Goal: Task Accomplishment & Management: Use online tool/utility

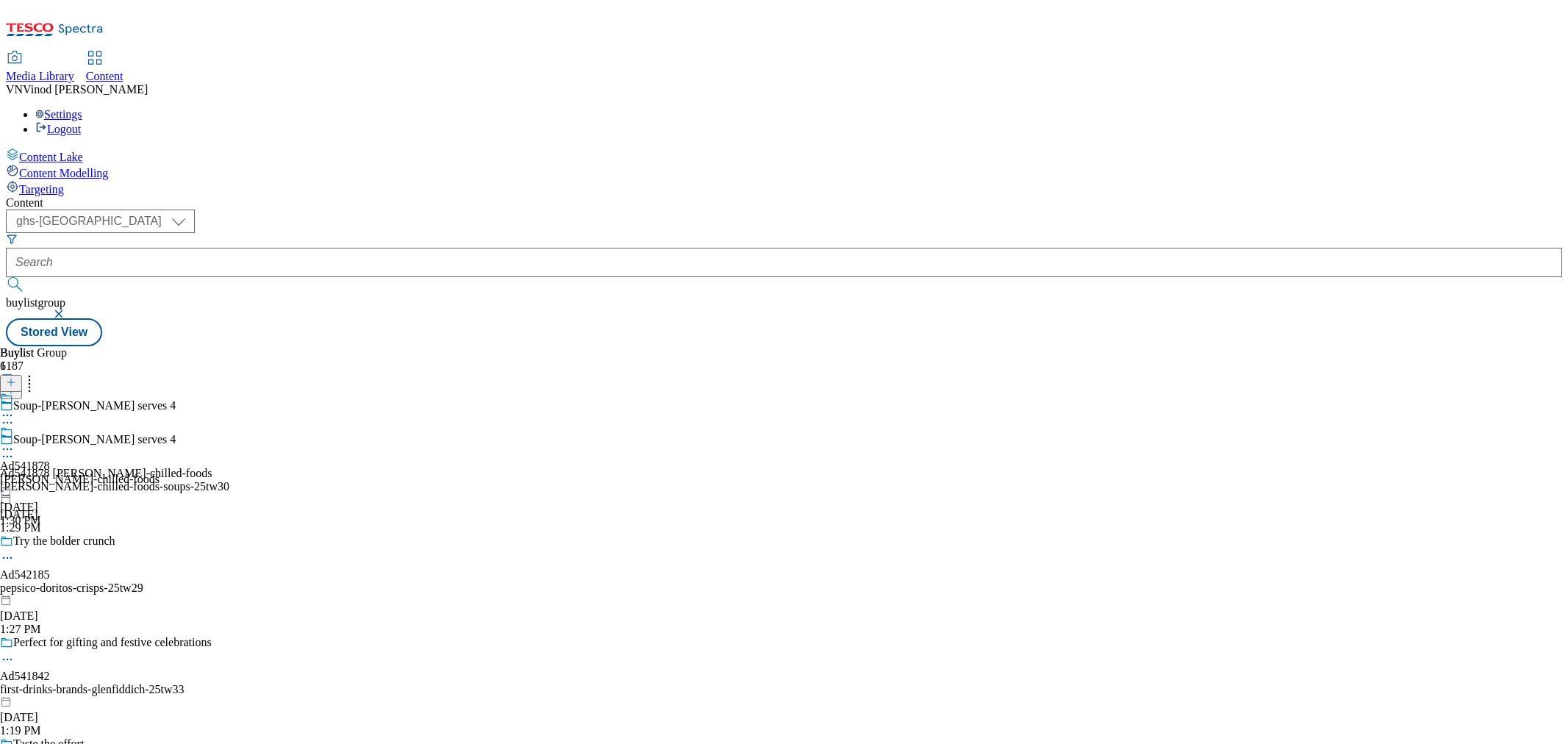
select select "ghs-[GEOGRAPHIC_DATA]"
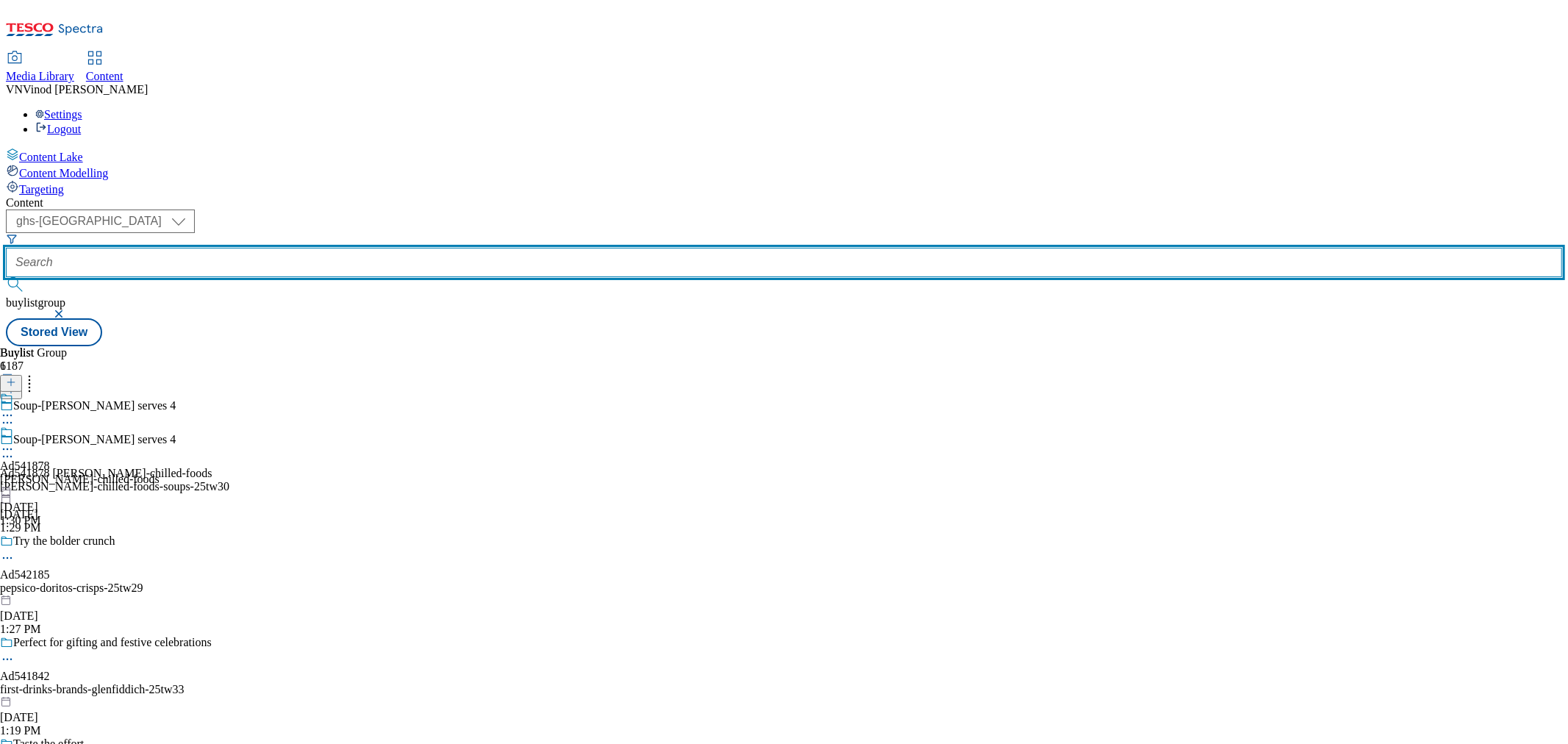
drag, startPoint x: 0, startPoint y: 0, endPoint x: 350, endPoint y: 115, distance: 368.4
click at [350, 248] on input "text" at bounding box center [784, 262] width 1556 height 29
paste input "542042"
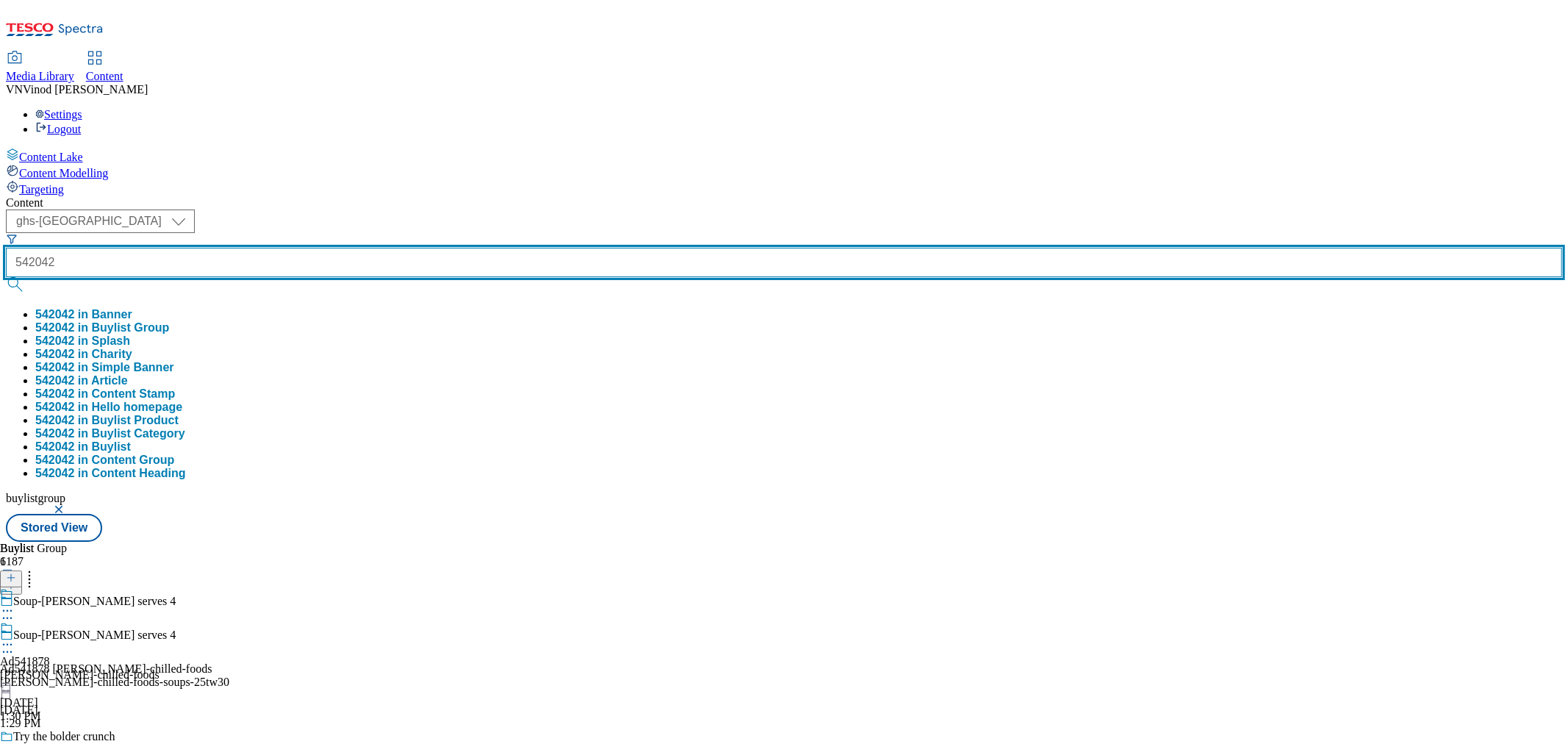
type input "542042"
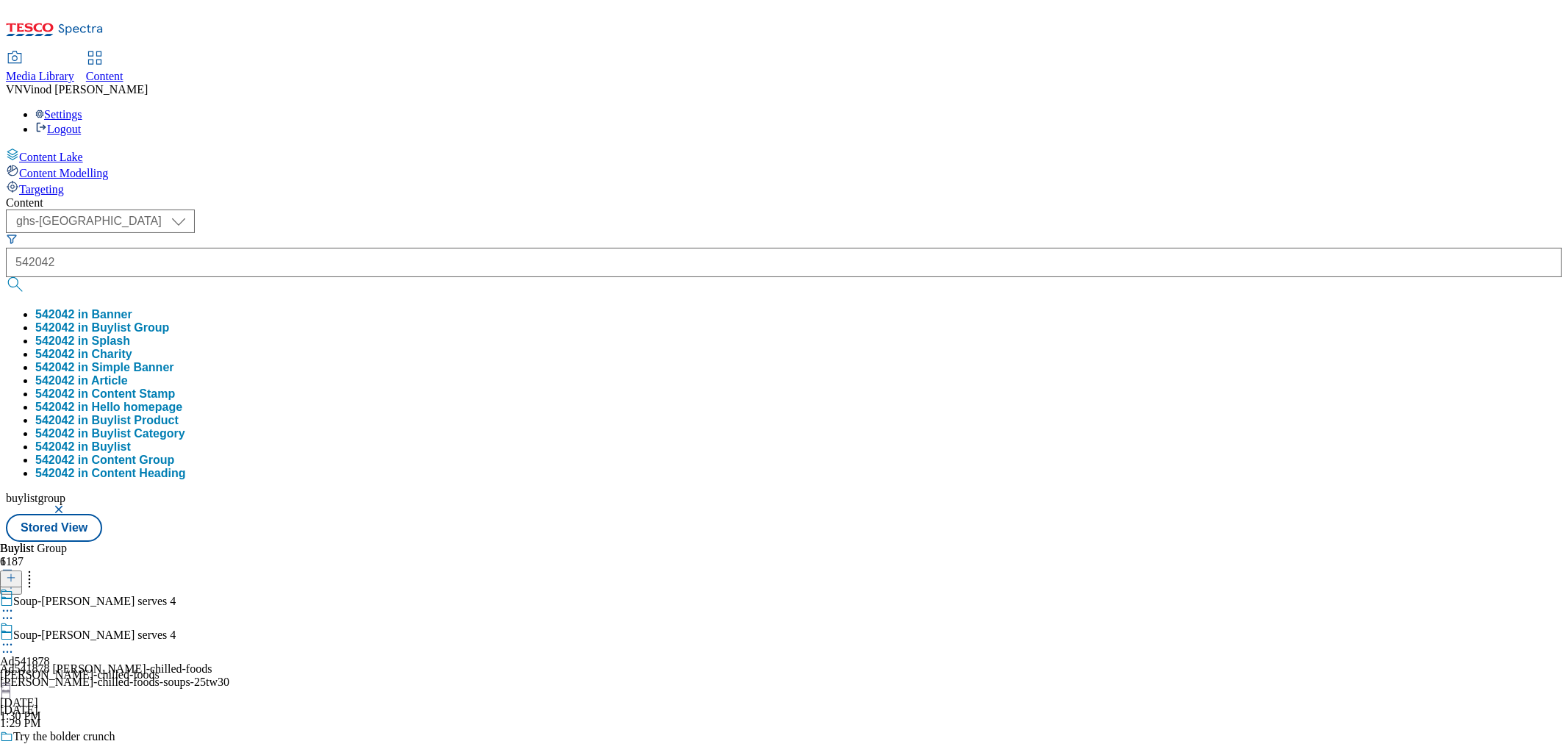
click at [169, 321] on button "542042 in Buylist Group" at bounding box center [102, 328] width 134 height 13
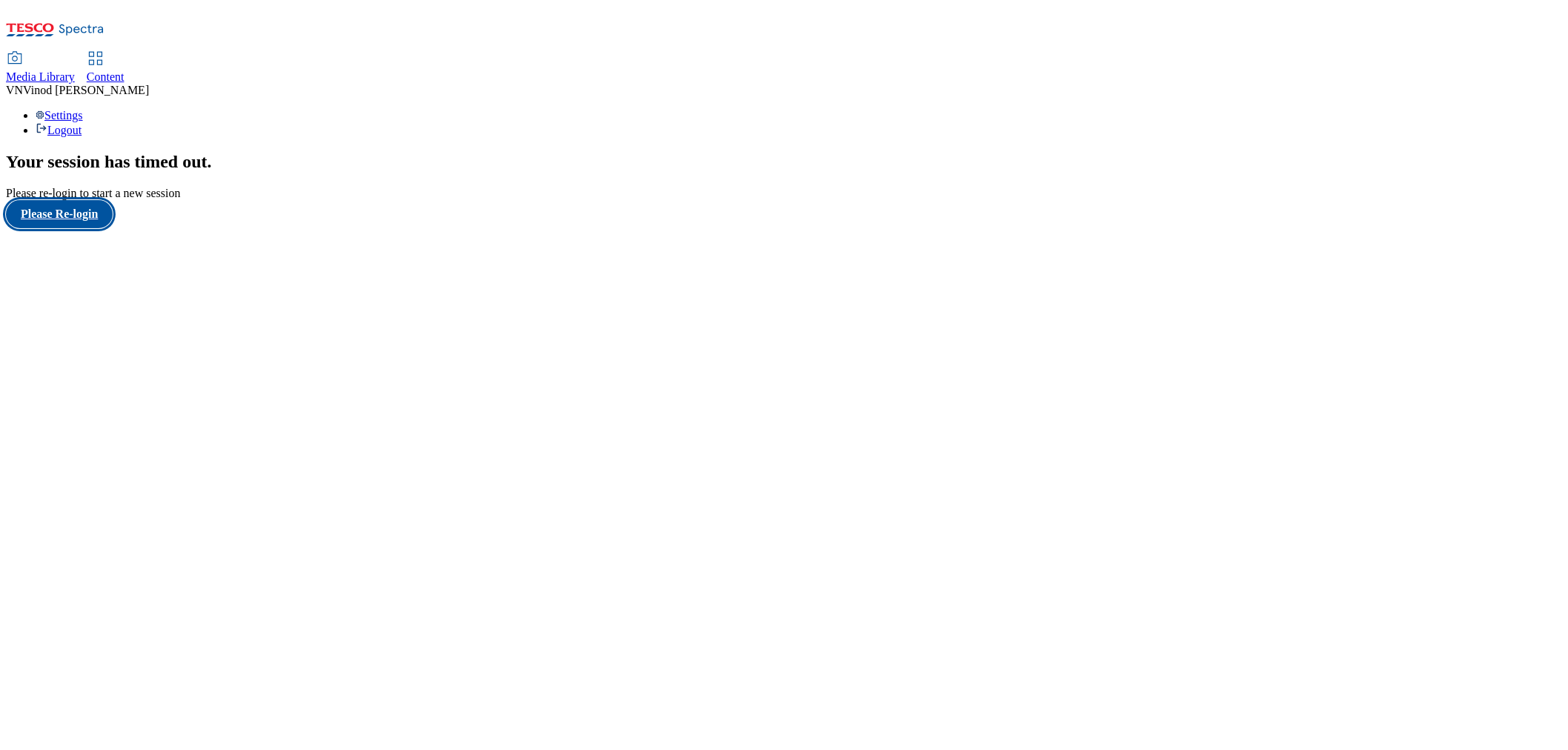
click at [77, 228] on button "Please Re-login" at bounding box center [59, 214] width 107 height 28
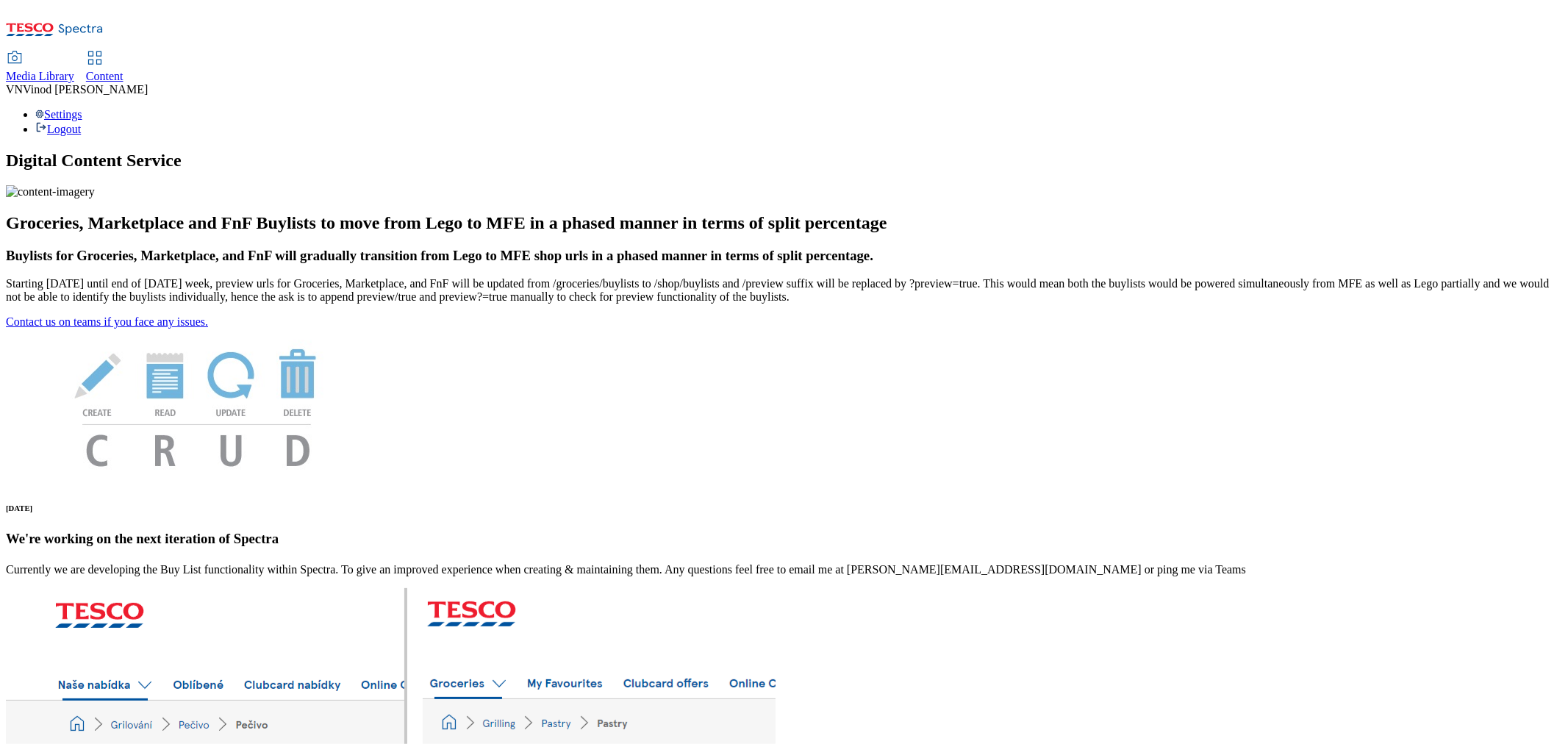
click at [124, 70] on span "Content" at bounding box center [105, 76] width 38 height 13
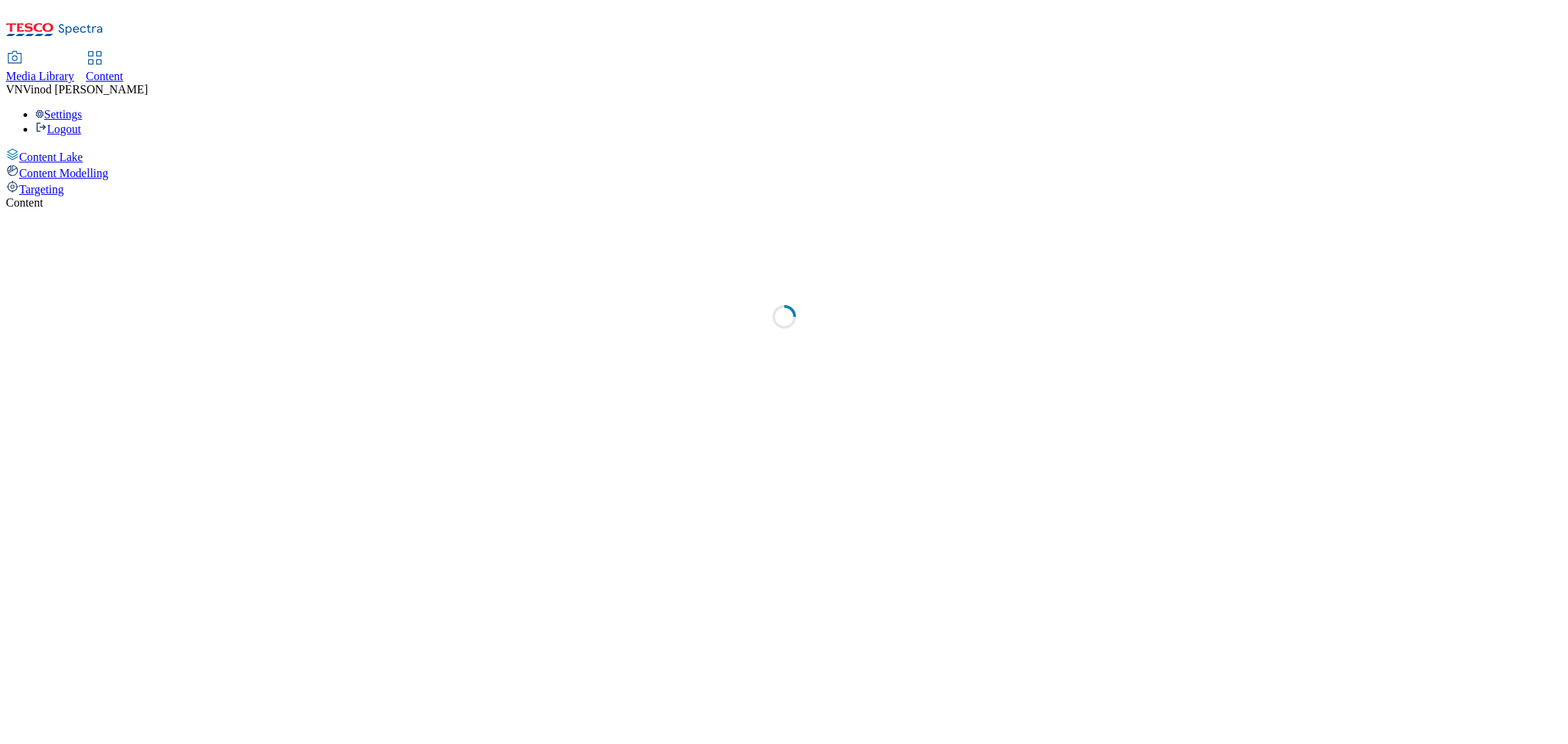
select select "ghs-[GEOGRAPHIC_DATA]"
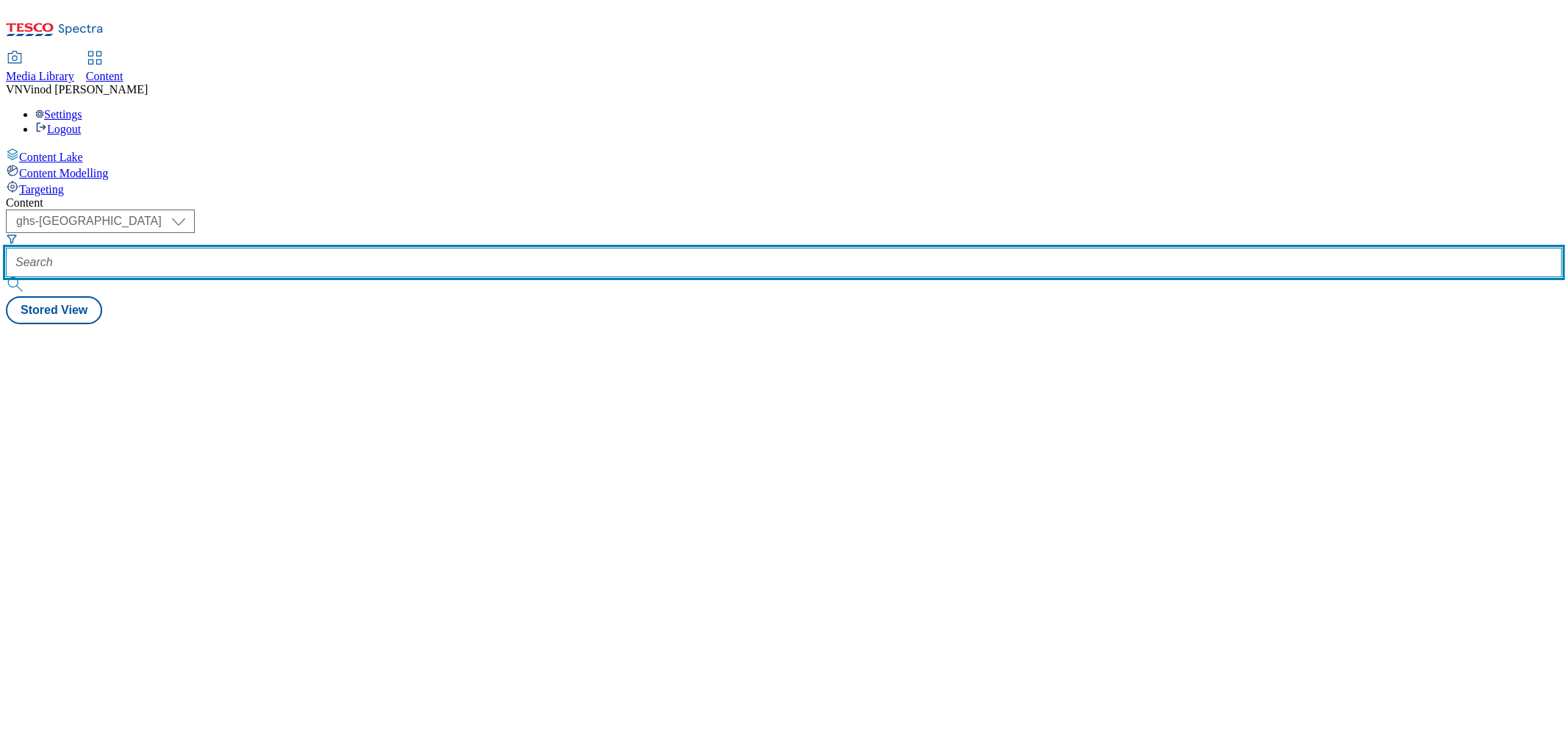
click at [327, 248] on input "text" at bounding box center [784, 262] width 1556 height 29
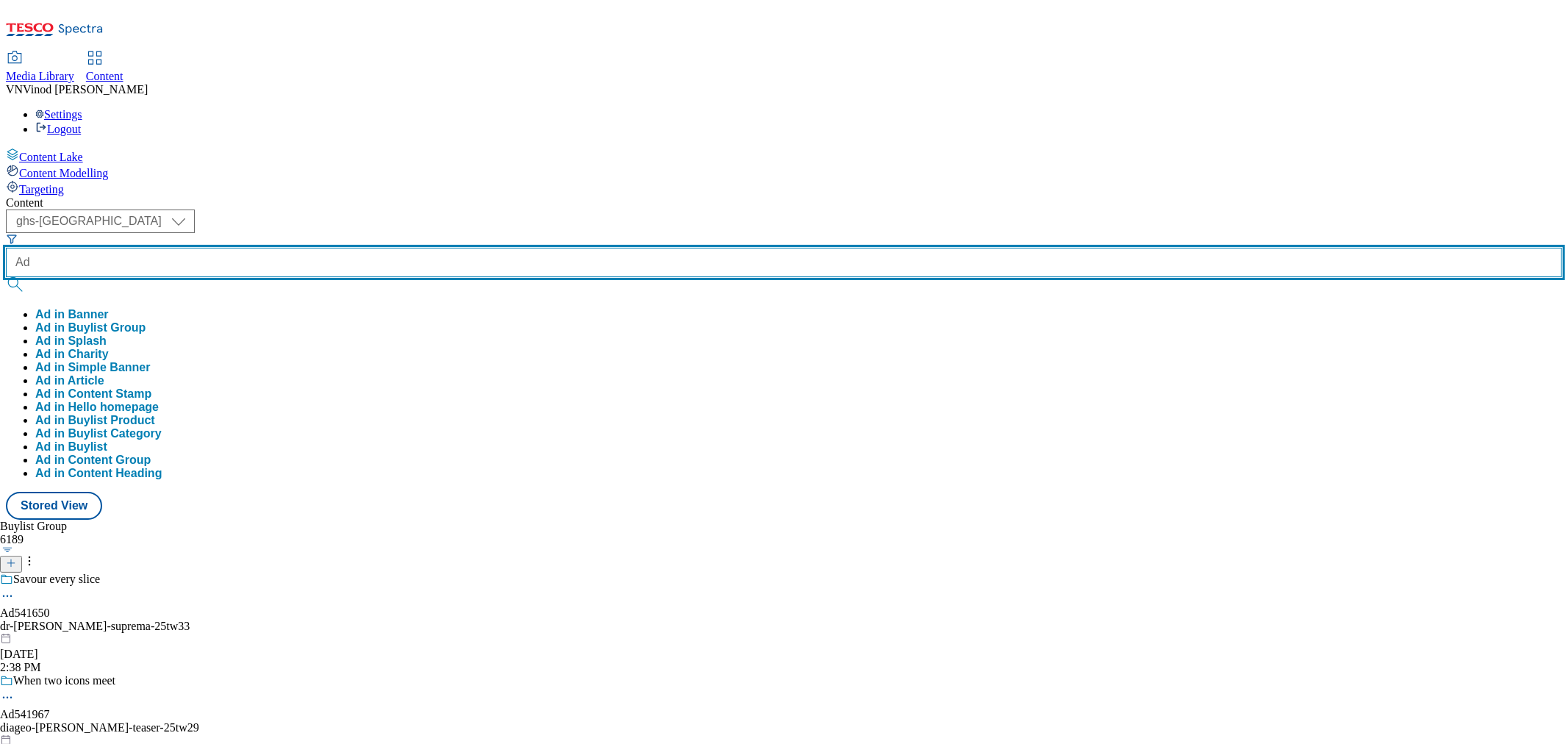
paste input "542042"
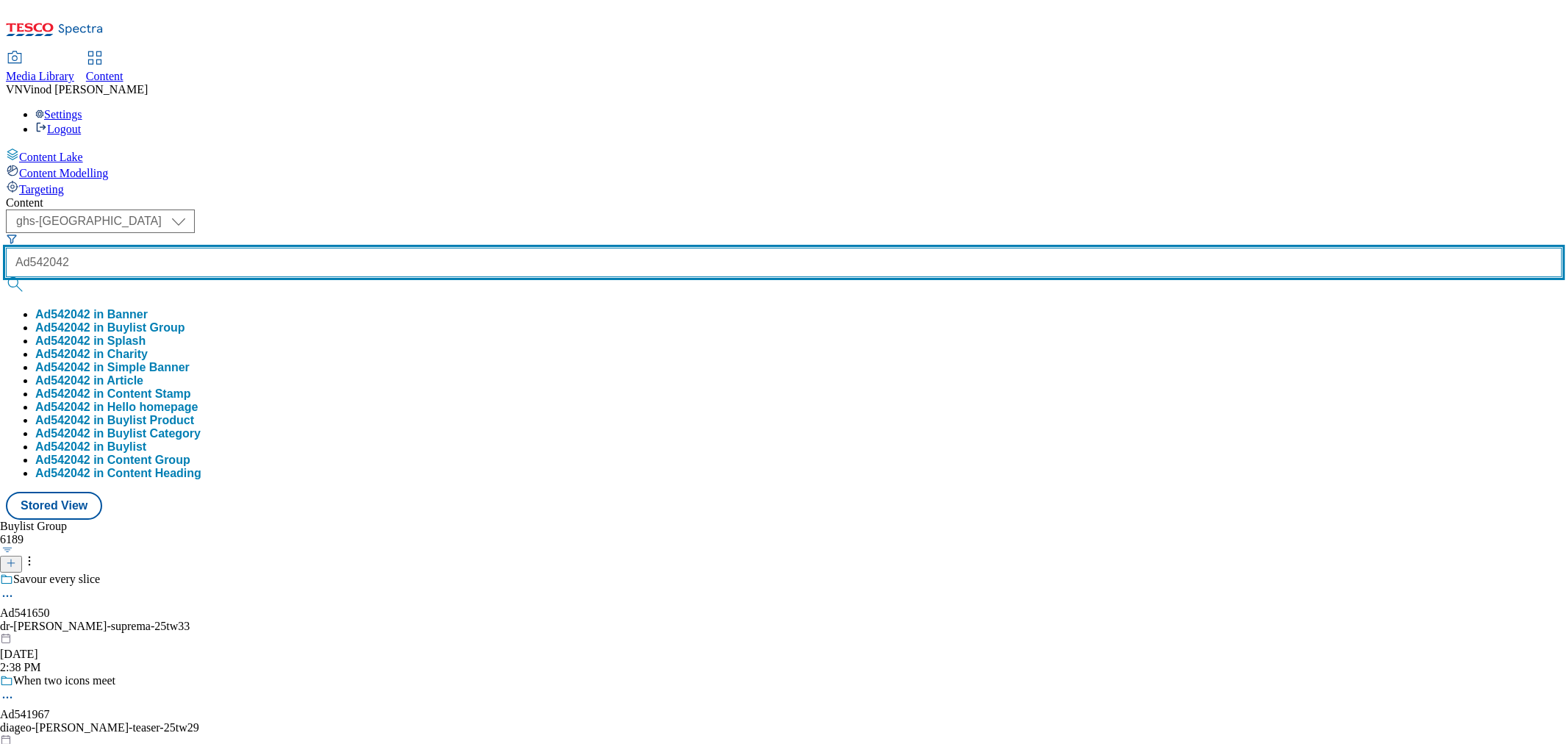
type input "Ad542042"
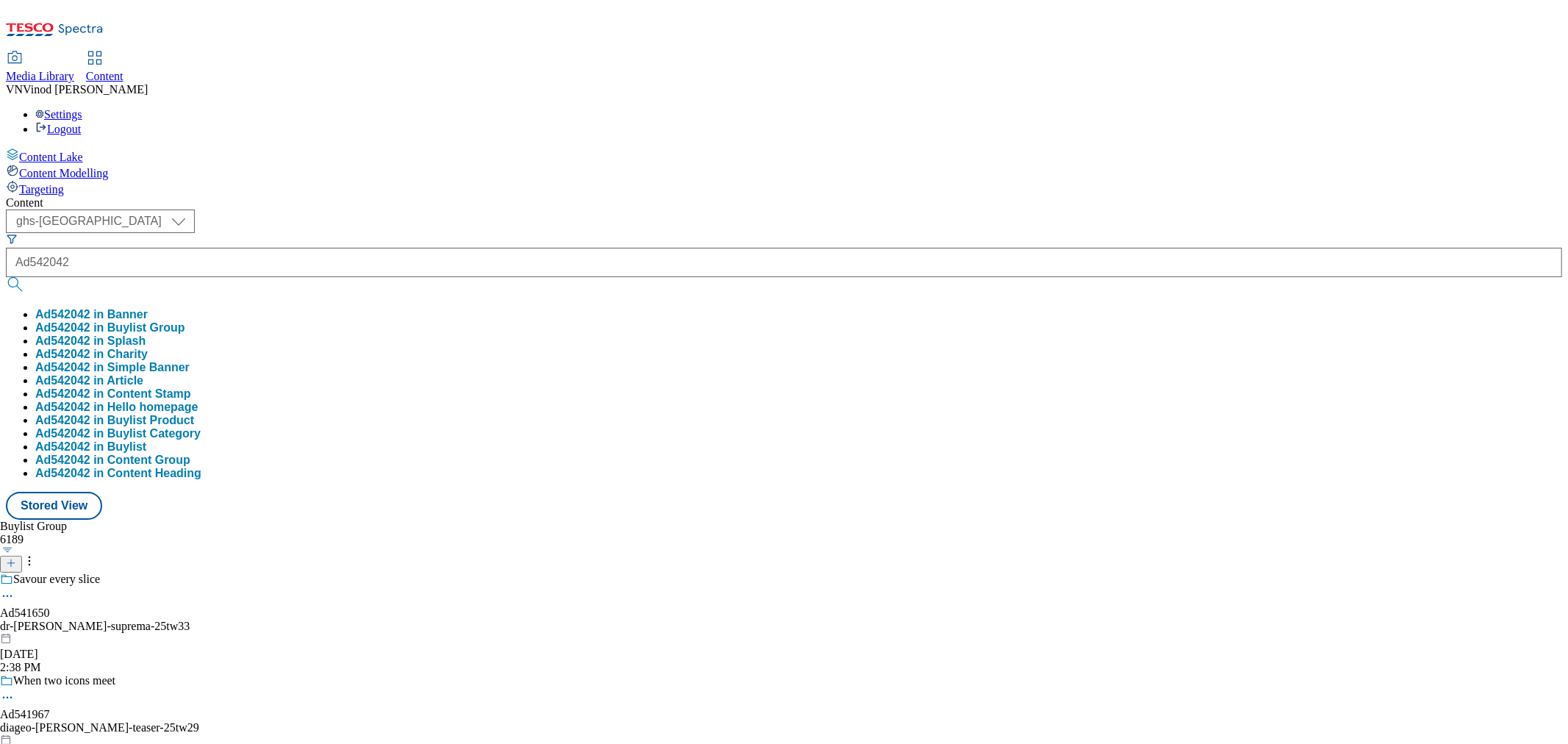
click at [185, 321] on button "Ad542042 in Buylist Group" at bounding box center [111, 328] width 150 height 13
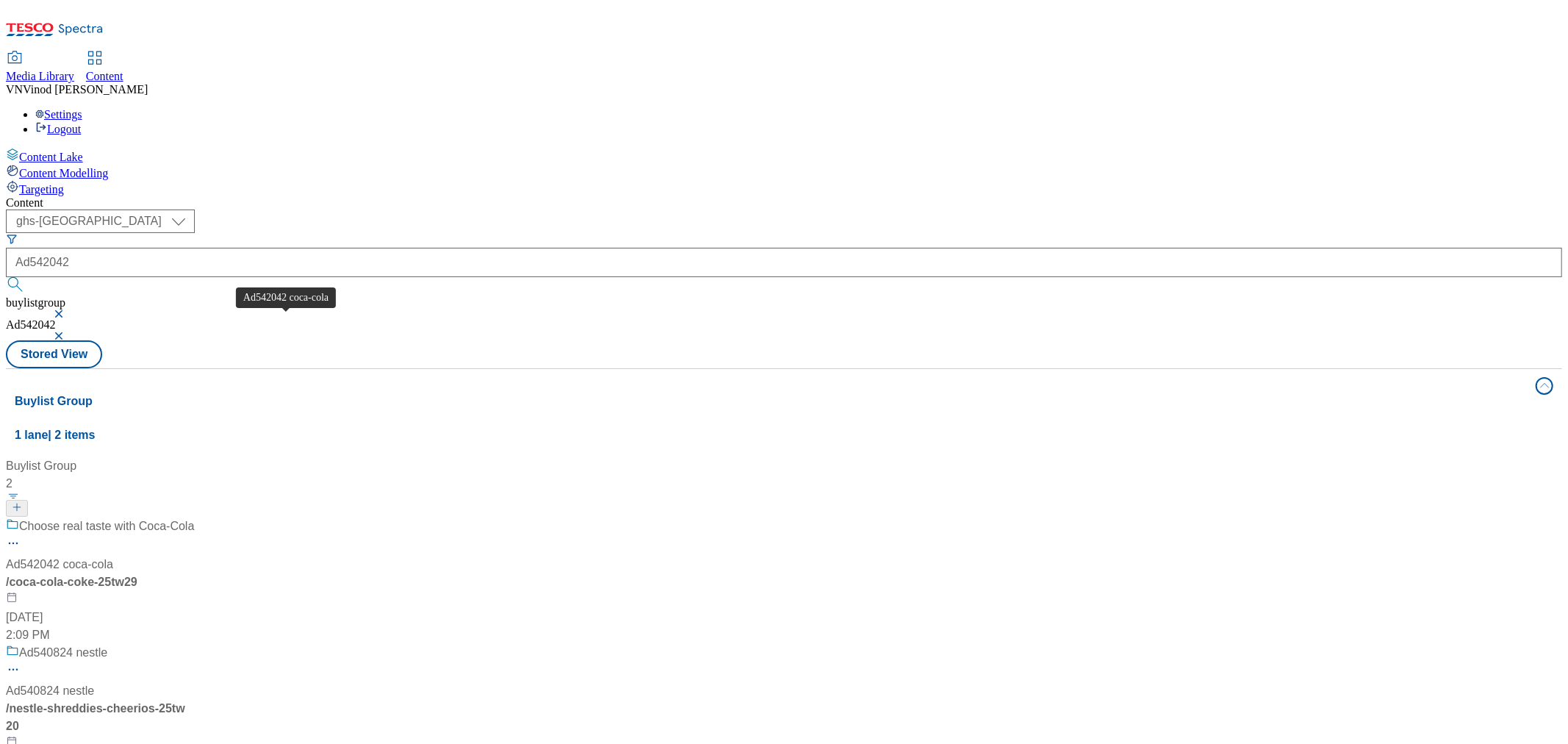
click at [113, 555] on div "Ad542042 coca-cola" at bounding box center [60, 564] width 108 height 18
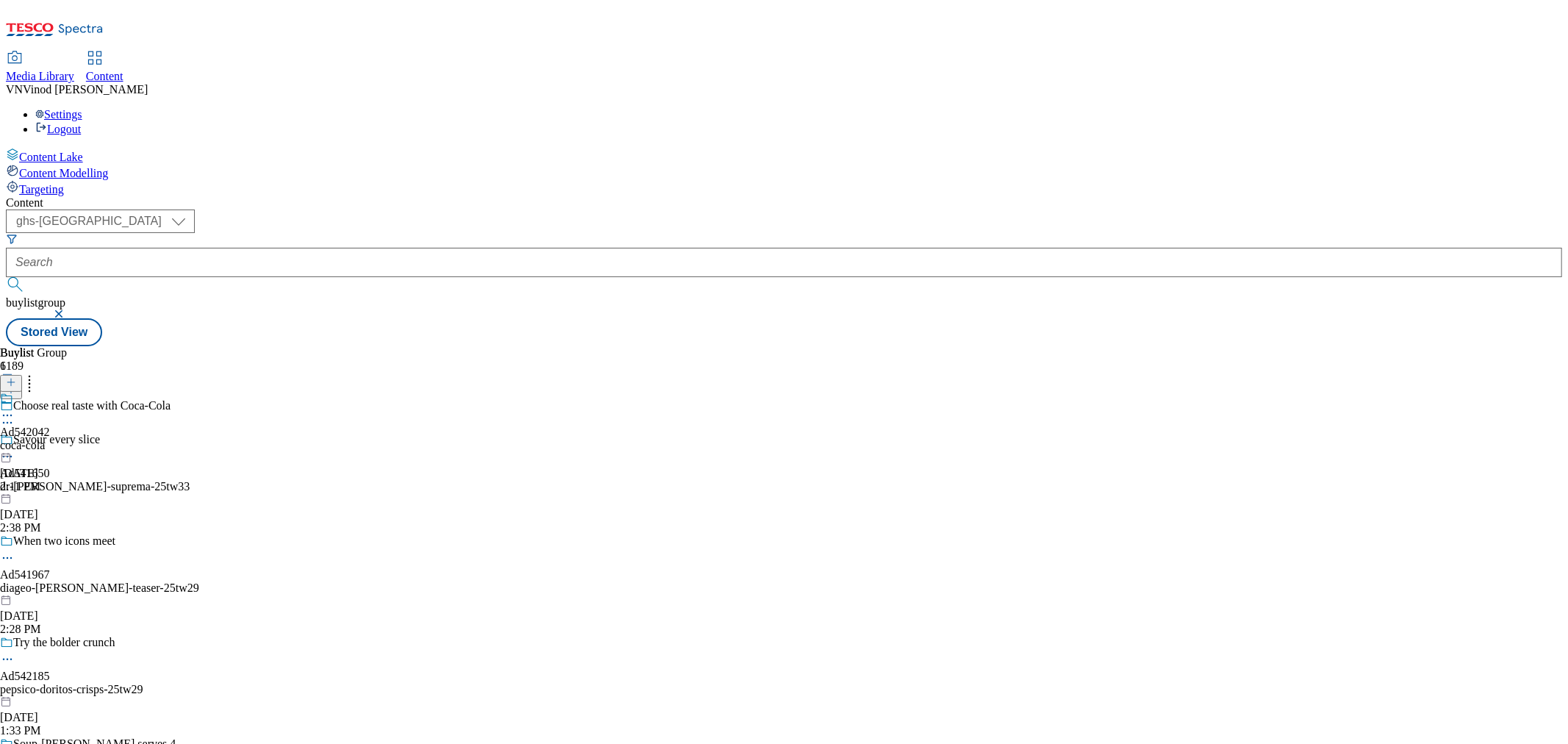
click at [15, 408] on icon at bounding box center [7, 415] width 15 height 15
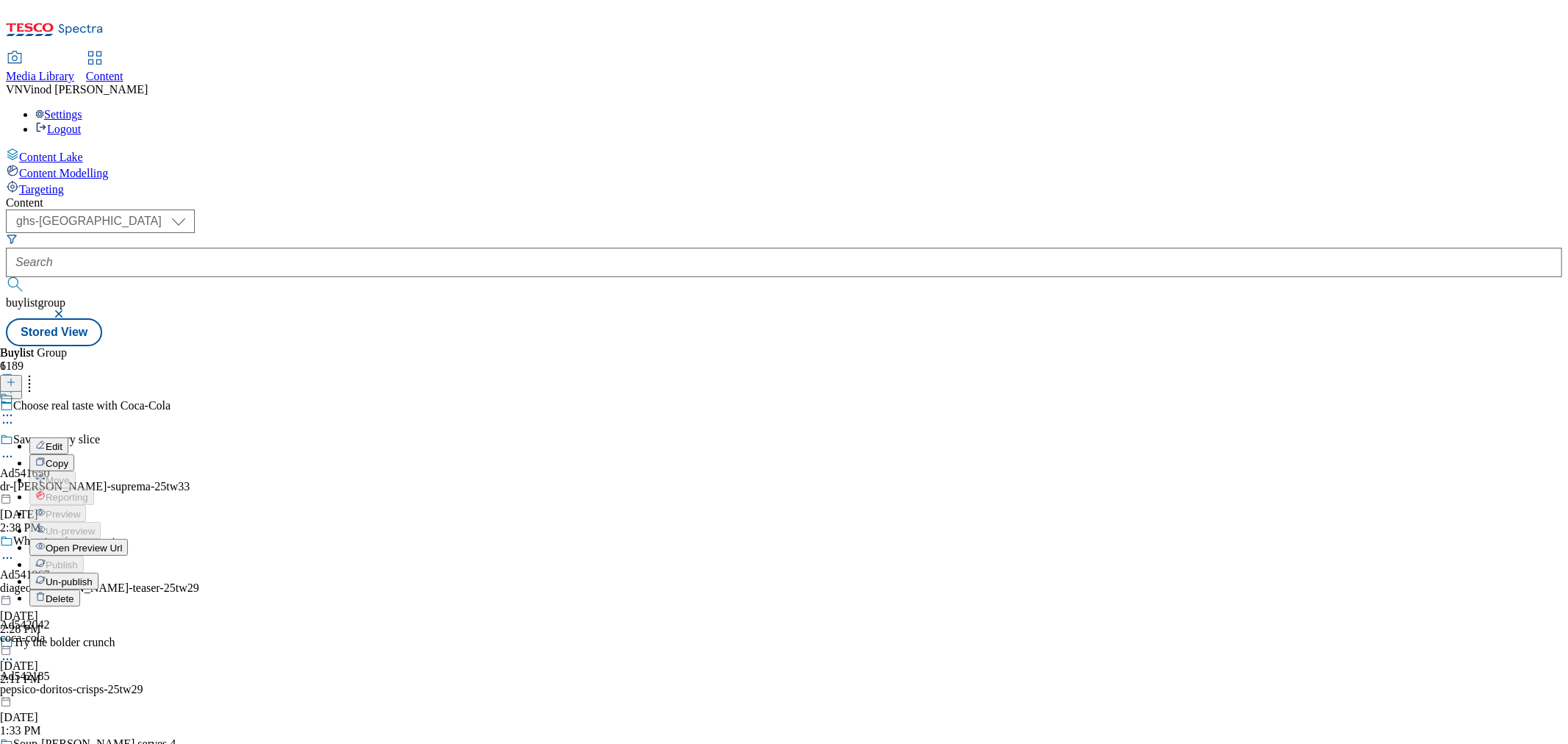
click at [69, 438] on button "Edit" at bounding box center [49, 446] width 39 height 17
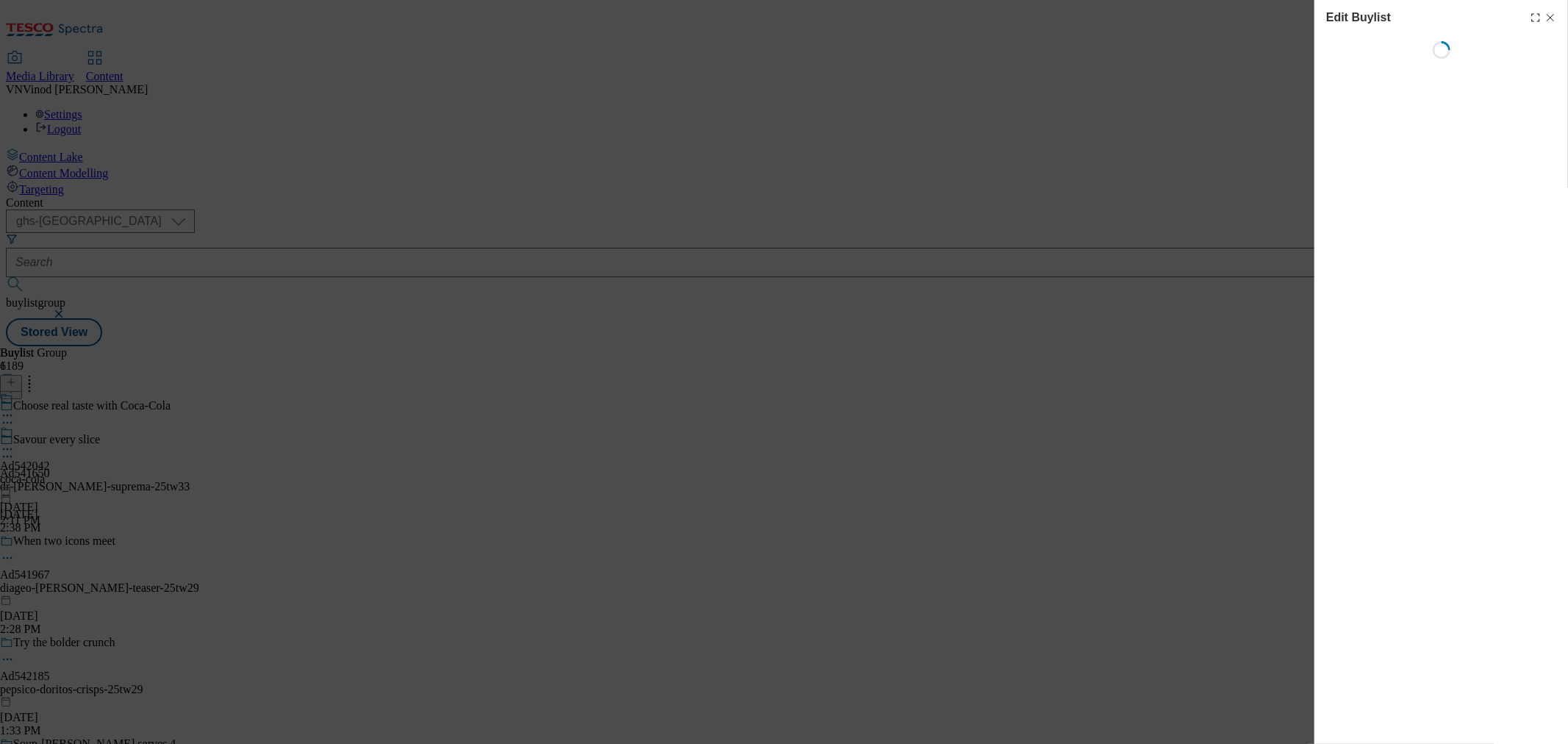
select select "tactical"
select select "supplier funded short term 1-3 weeks"
select select "dunnhumby"
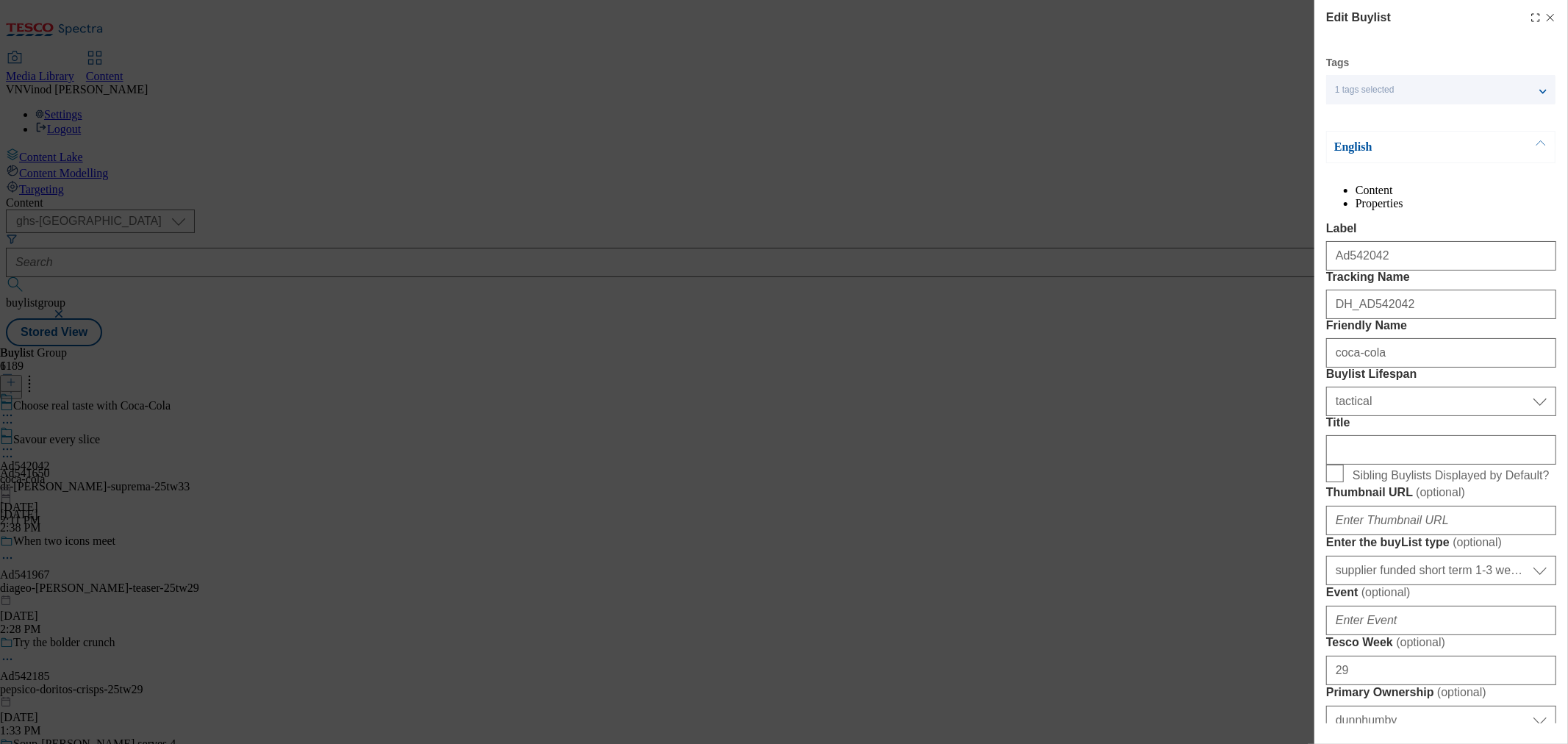
select select "Banner"
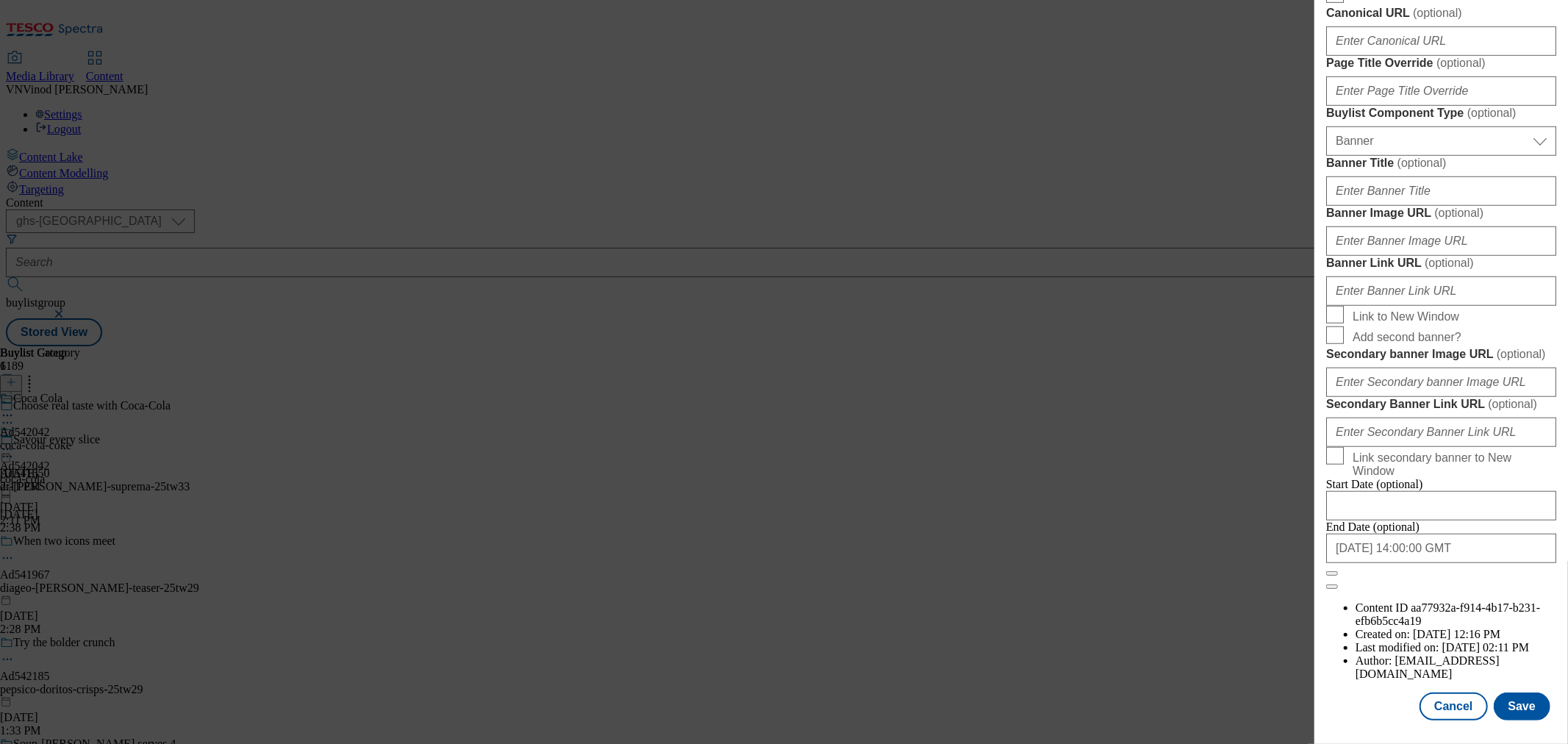
scroll to position [1403, 0]
click at [1523, 697] on button "Save" at bounding box center [1522, 706] width 57 height 28
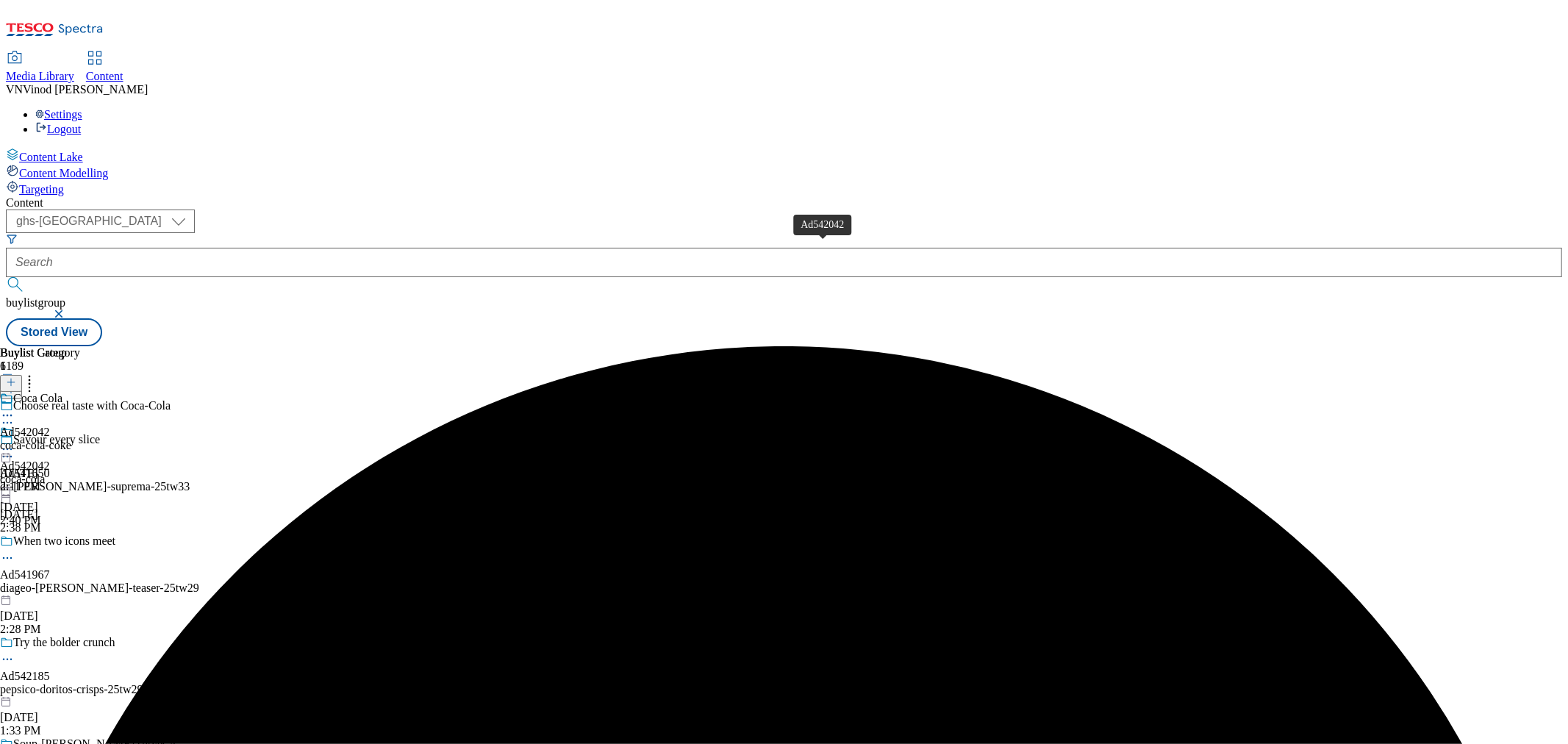
click at [50, 426] on div "Ad542042" at bounding box center [25, 432] width 50 height 13
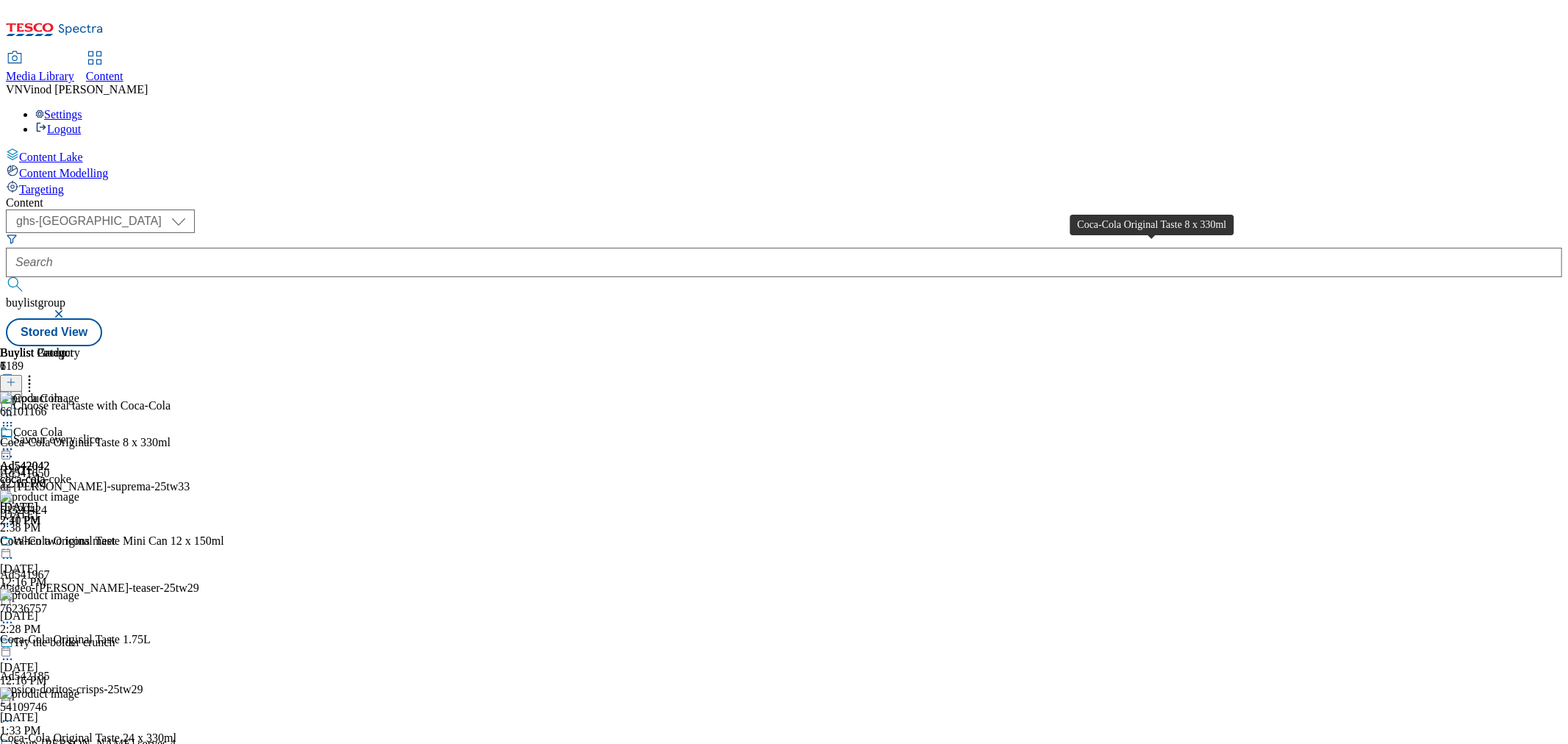
click at [170, 436] on div "Coca-Cola Original Taste 8 x 330ml" at bounding box center [85, 443] width 170 height 13
copy div "Coca-Cola Original Taste 8 x 330ml"
